Goal: Navigation & Orientation: Find specific page/section

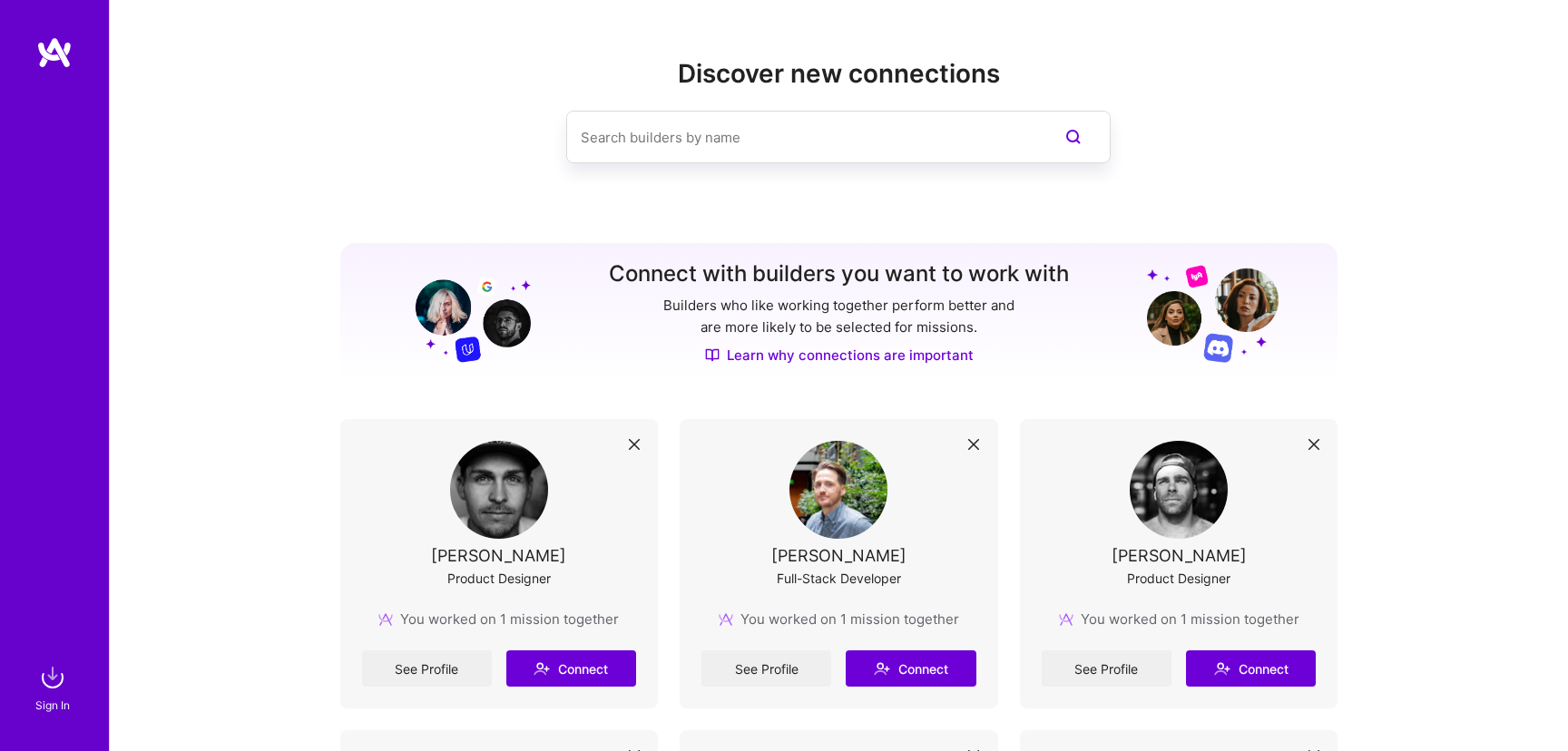
click at [45, 703] on div "Sign In" at bounding box center [53, 705] width 35 height 19
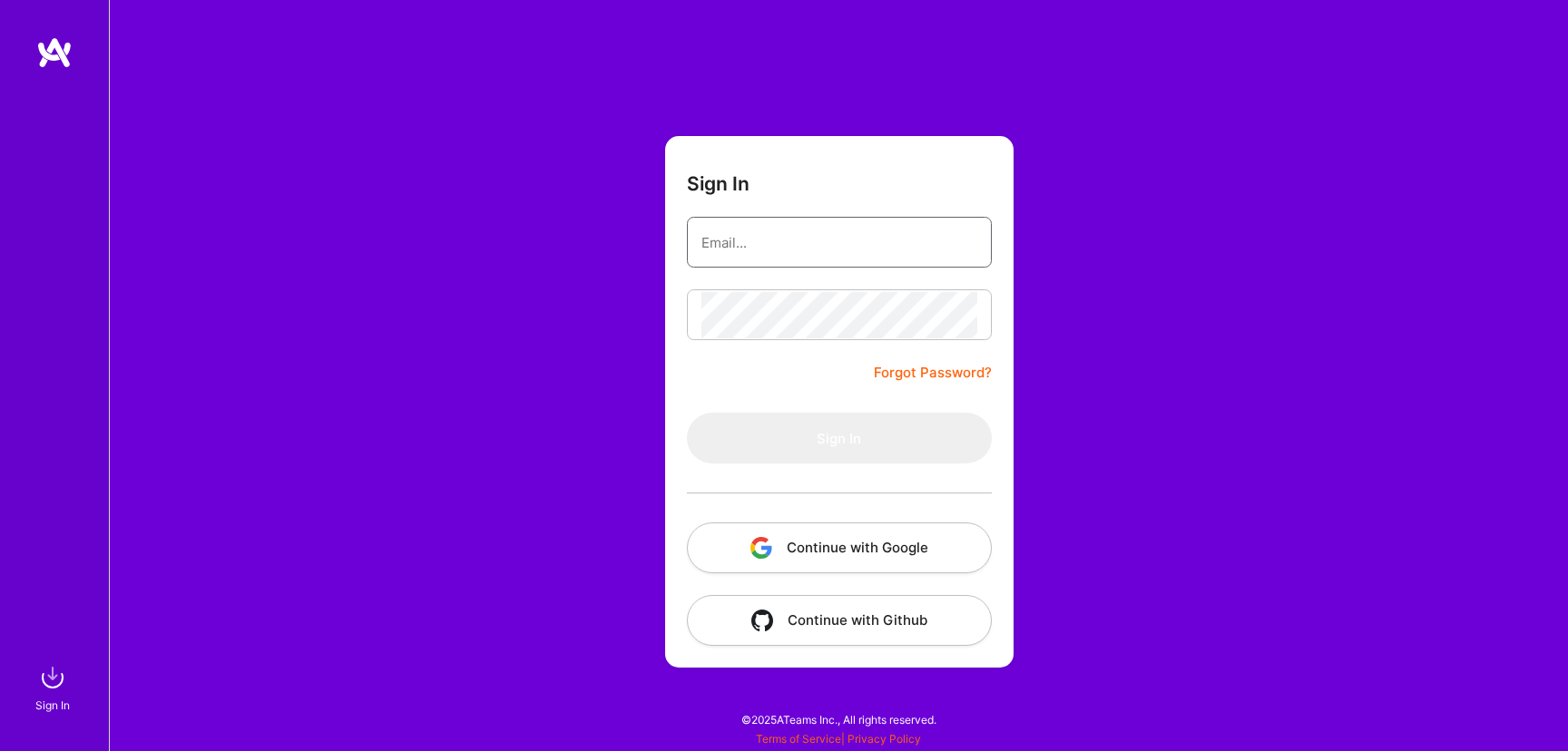
type input "[PERSON_NAME][EMAIL_ADDRESS][DOMAIN_NAME]"
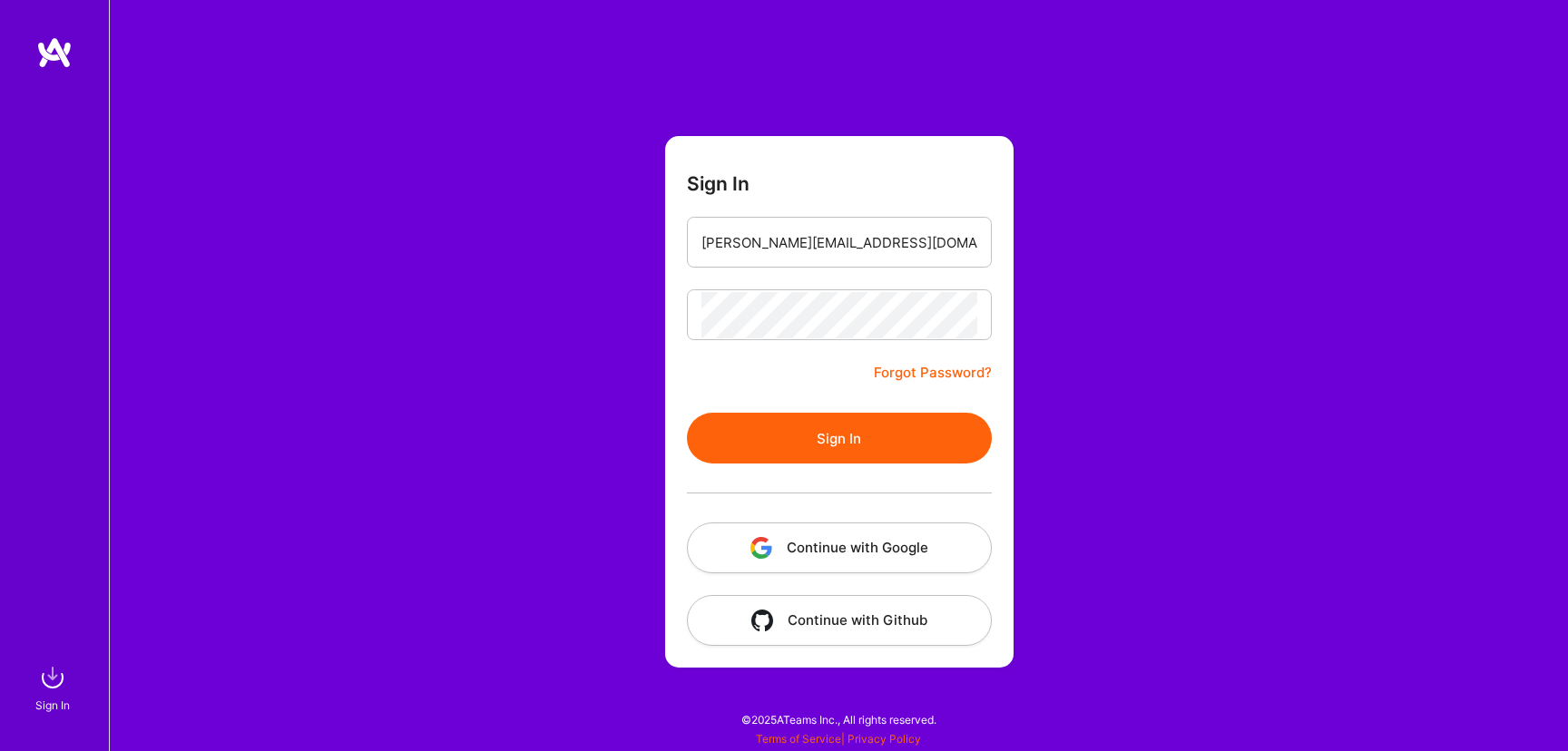
click at [832, 441] on button "Sign In" at bounding box center [839, 438] width 305 height 51
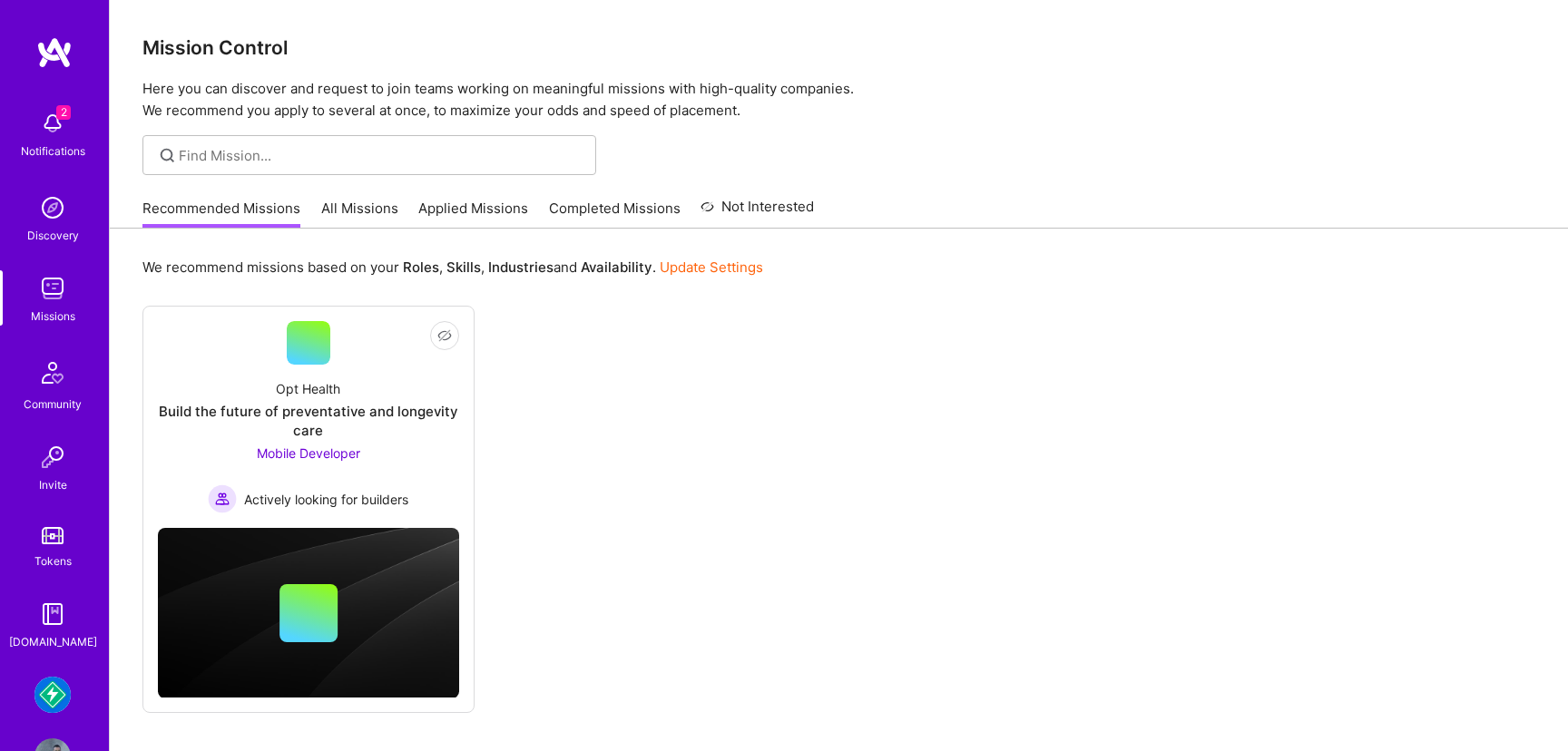
click at [60, 697] on img at bounding box center [53, 695] width 36 height 36
